Goal: Information Seeking & Learning: Learn about a topic

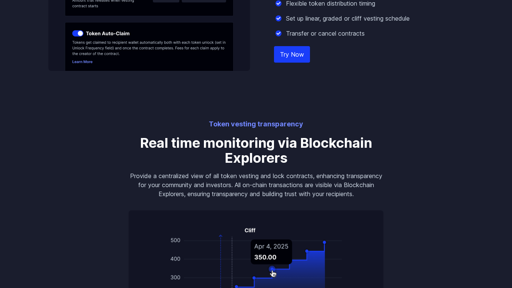
scroll to position [1089, 0]
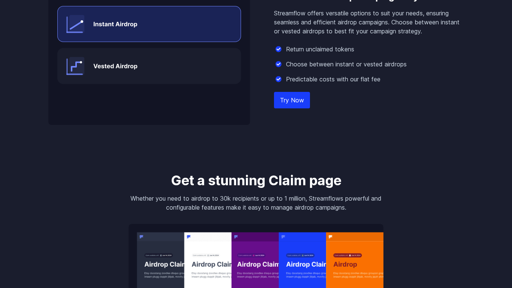
scroll to position [1089, 0]
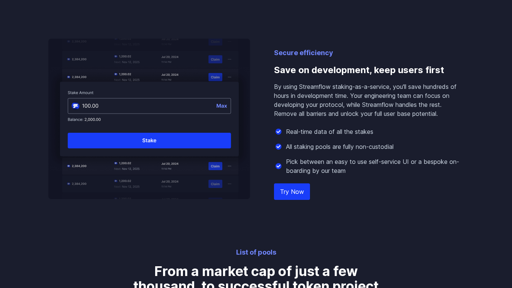
scroll to position [1089, 0]
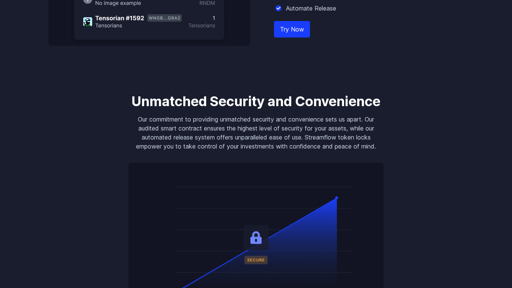
scroll to position [1089, 0]
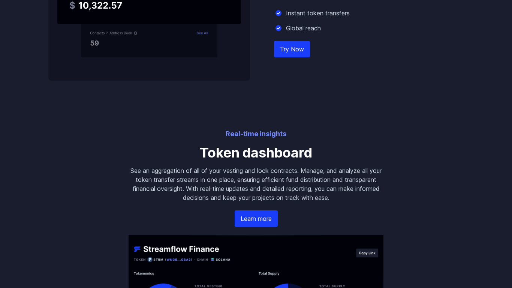
scroll to position [1089, 0]
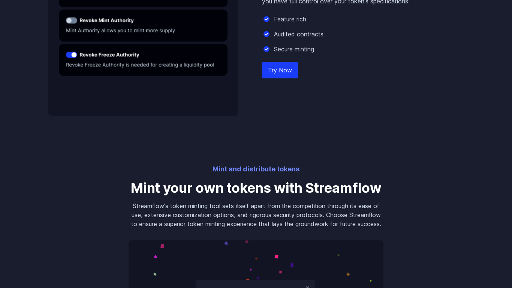
scroll to position [1089, 0]
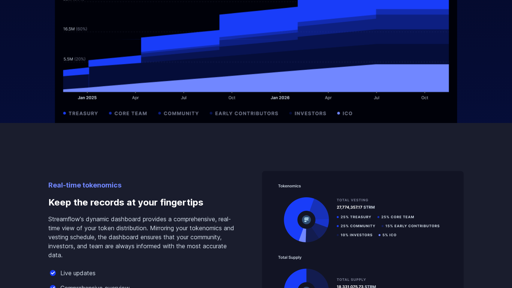
scroll to position [1089, 0]
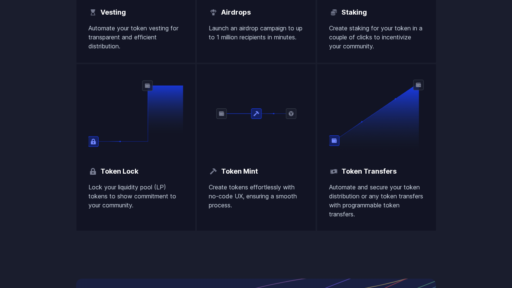
scroll to position [1089, 0]
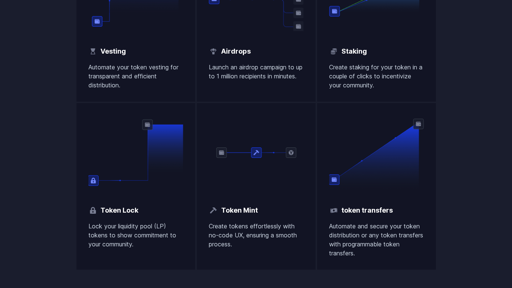
scroll to position [1089, 0]
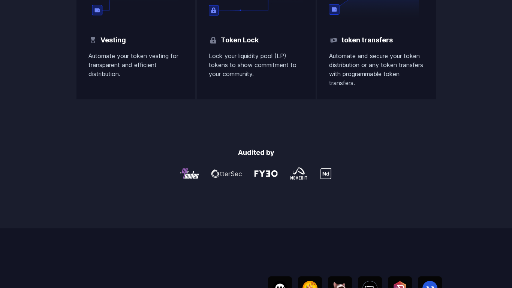
scroll to position [1089, 0]
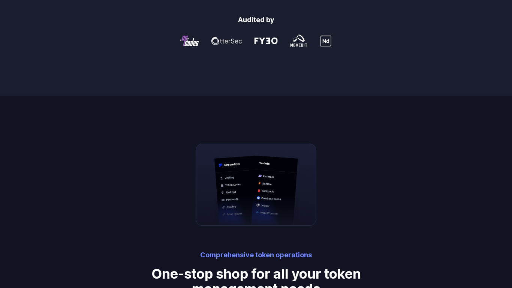
scroll to position [1089, 0]
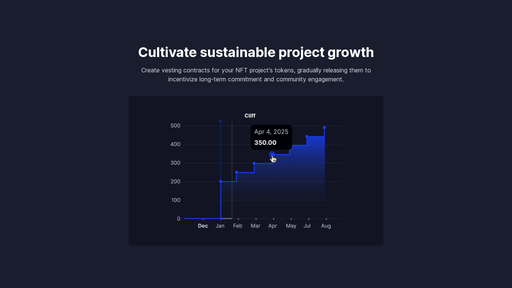
scroll to position [1089, 0]
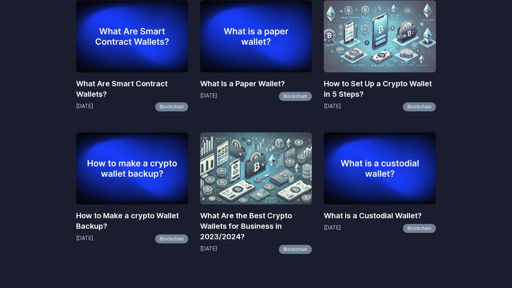
scroll to position [802, 0]
